Goal: Task Accomplishment & Management: Manage account settings

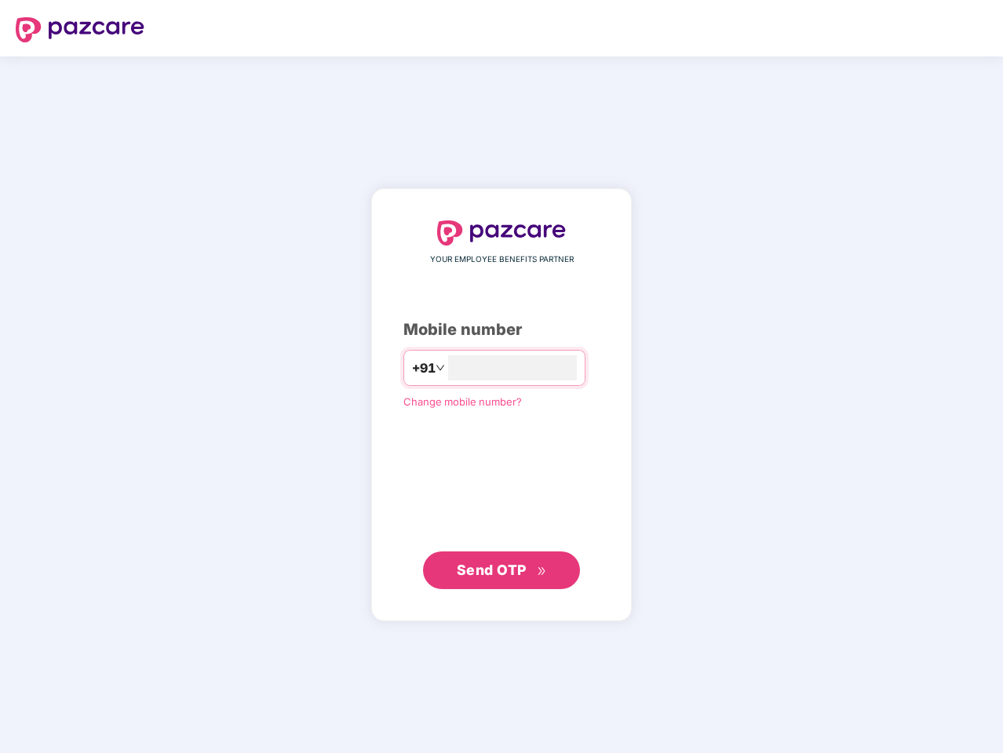
click at [501, 377] on input "number" at bounding box center [512, 367] width 129 height 25
click at [80, 30] on img at bounding box center [80, 29] width 129 height 25
click at [412, 368] on span "+91" at bounding box center [424, 369] width 24 height 20
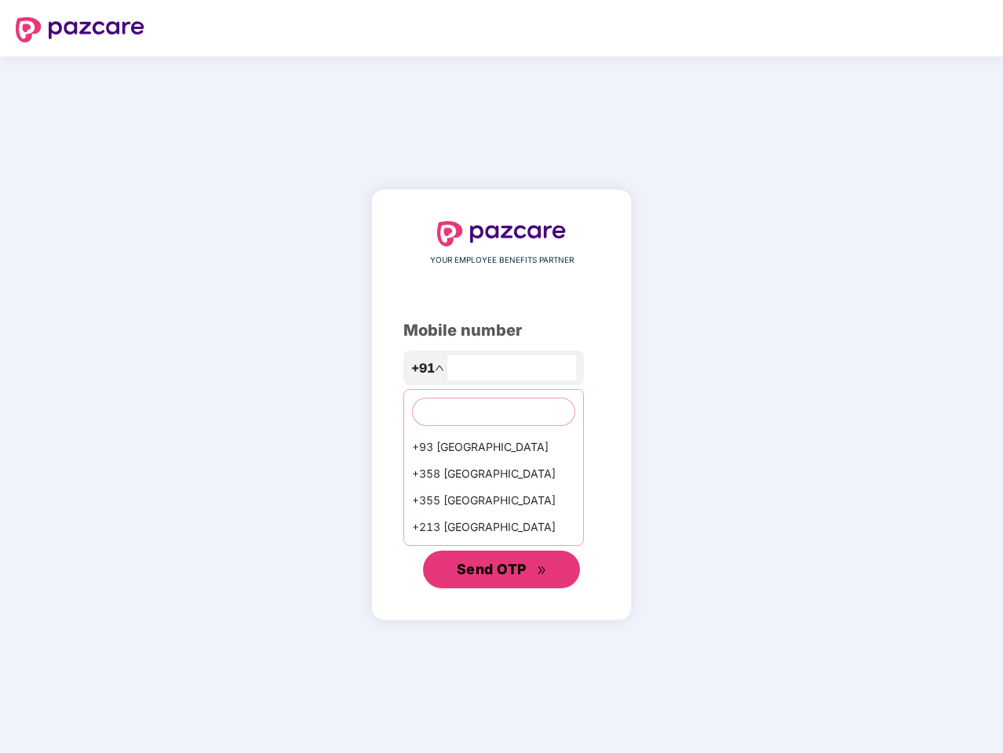
click at [501, 570] on span "Send OTP" at bounding box center [492, 569] width 70 height 16
